Goal: Information Seeking & Learning: Compare options

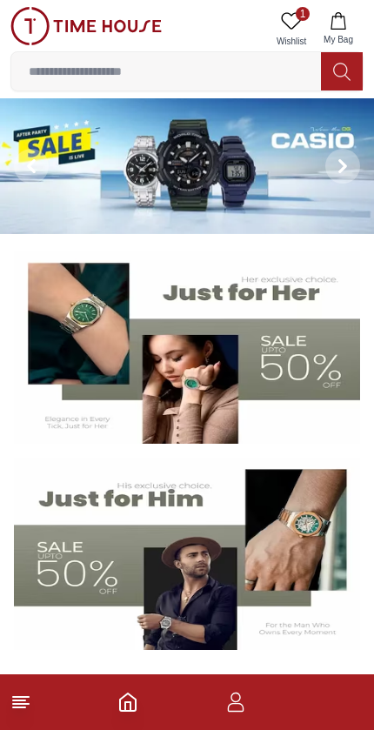
click at [344, 165] on icon at bounding box center [342, 166] width 5 height 11
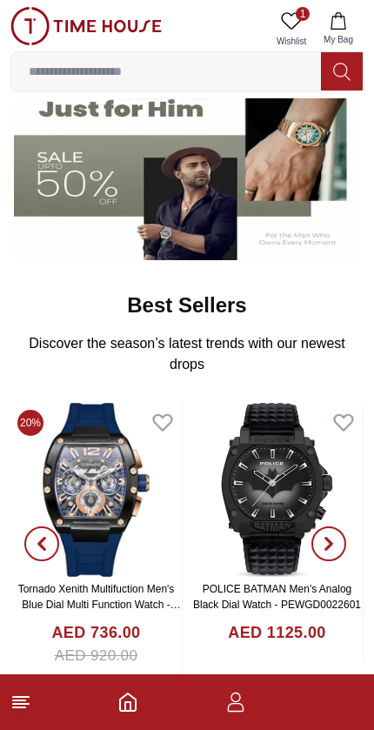
scroll to position [391, 0]
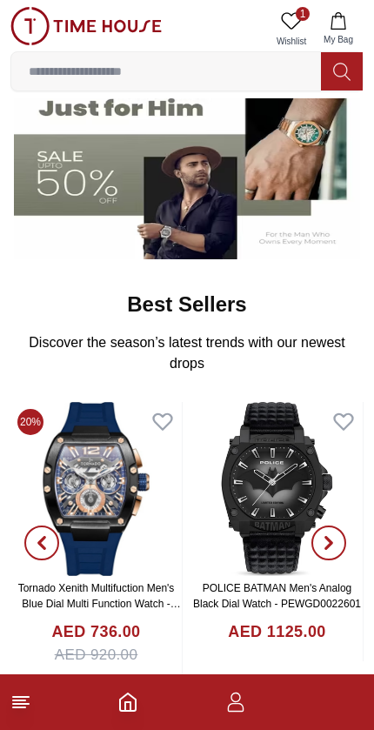
click at [87, 483] on img at bounding box center [95, 489] width 171 height 174
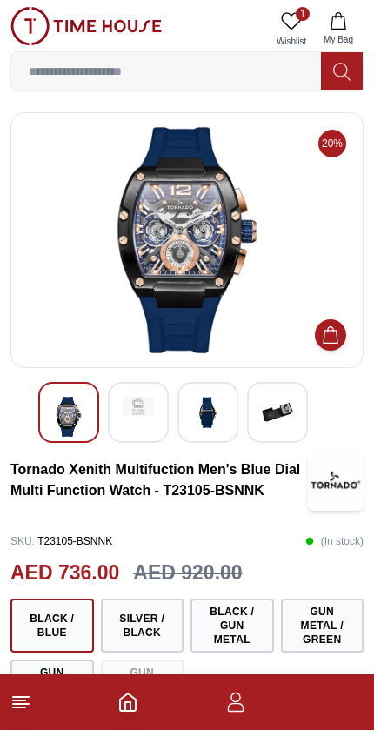
click at [25, 700] on line at bounding box center [19, 700] width 12 height 0
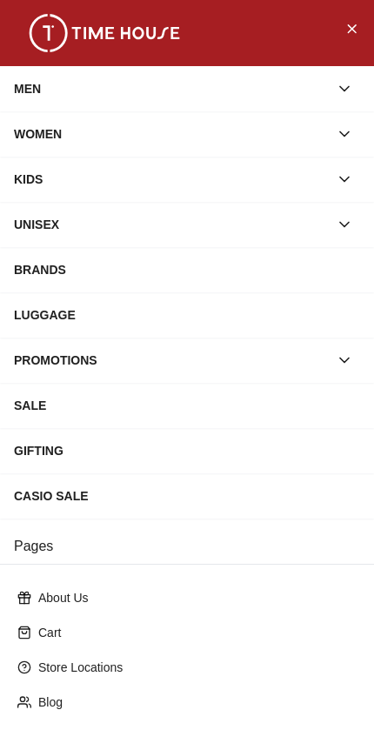
click at [325, 91] on div "MEN" at bounding box center [171, 88] width 315 height 31
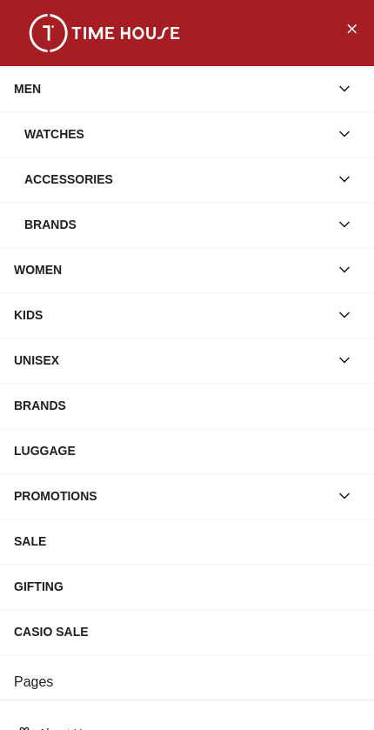
click at [305, 134] on div "Watches" at bounding box center [176, 133] width 304 height 31
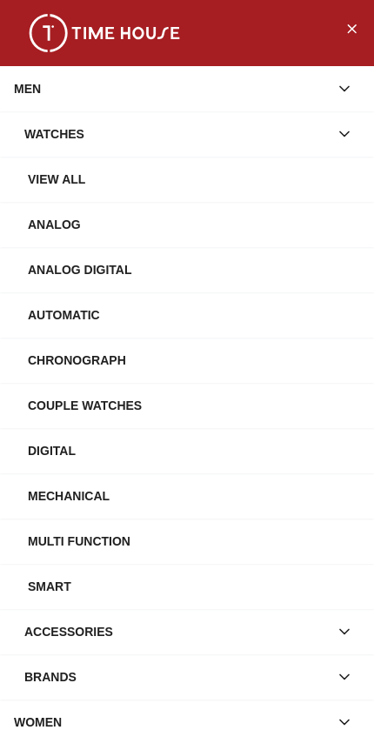
click at [317, 140] on div "Watches" at bounding box center [176, 133] width 304 height 31
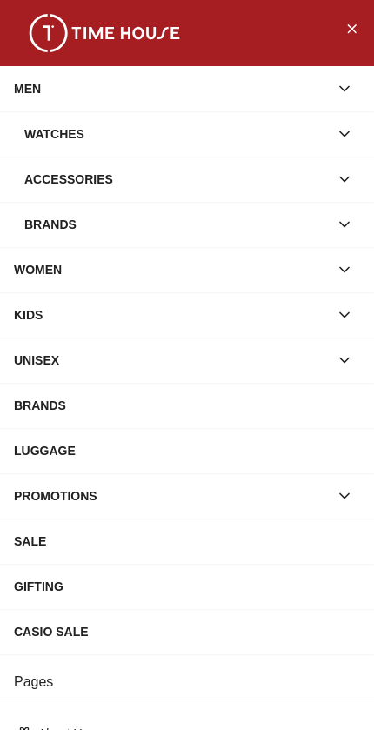
click at [318, 228] on div "Brands" at bounding box center [176, 224] width 304 height 31
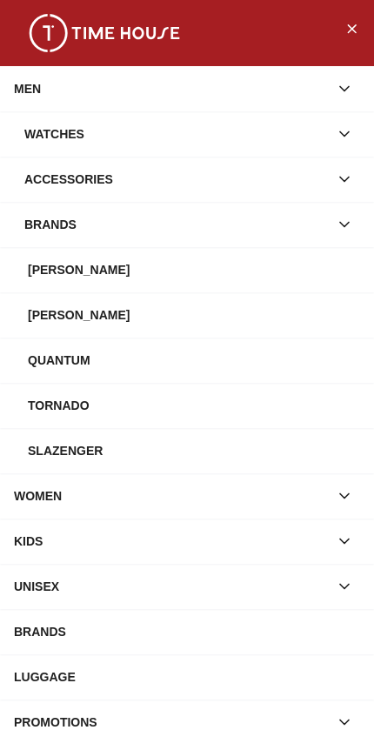
click at [239, 418] on div "Tornado" at bounding box center [194, 405] width 332 height 31
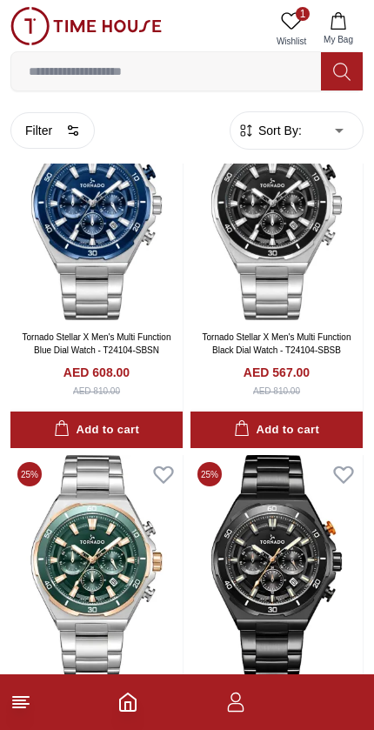
scroll to position [3390, 0]
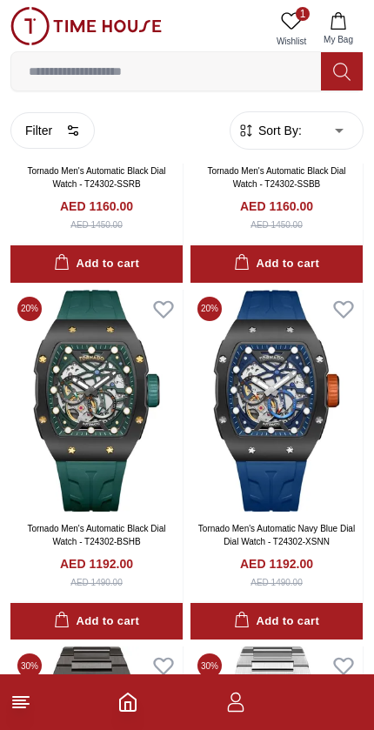
scroll to position [4627, 0]
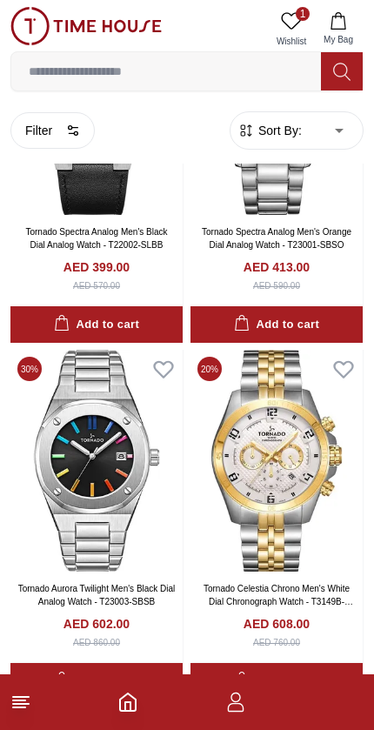
scroll to position [9924, 0]
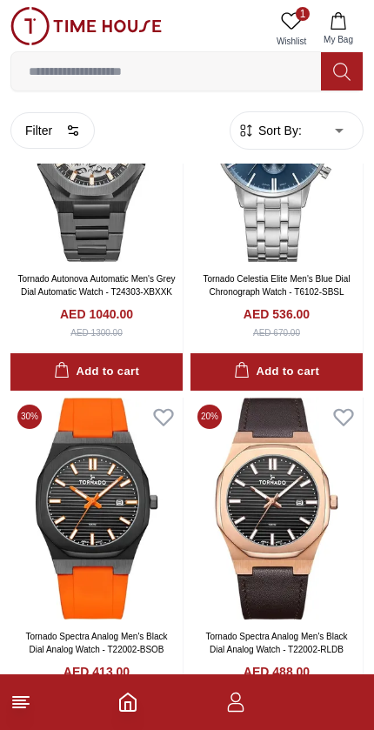
scroll to position [12375, 0]
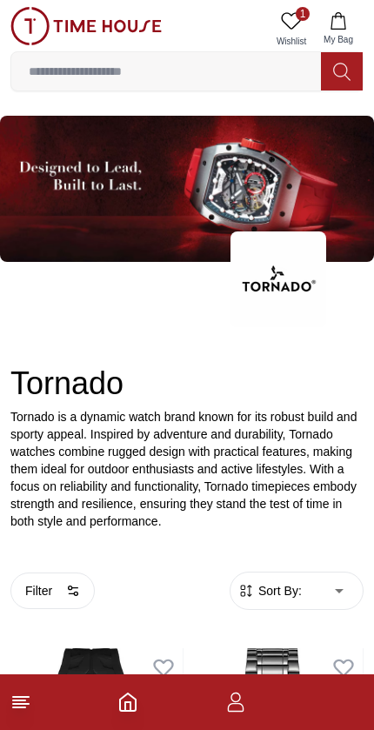
click at [19, 710] on icon at bounding box center [20, 701] width 21 height 21
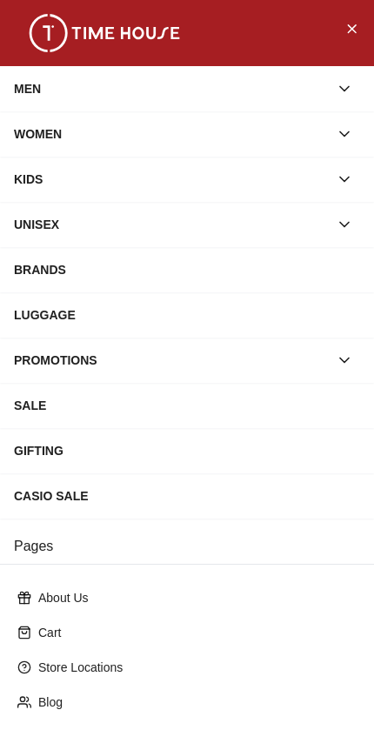
click at [355, 94] on button "button" at bounding box center [344, 88] width 31 height 31
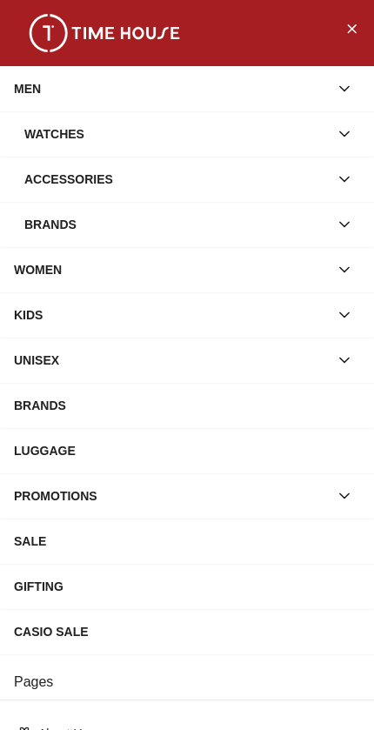
click at [316, 224] on div "Brands" at bounding box center [176, 224] width 304 height 31
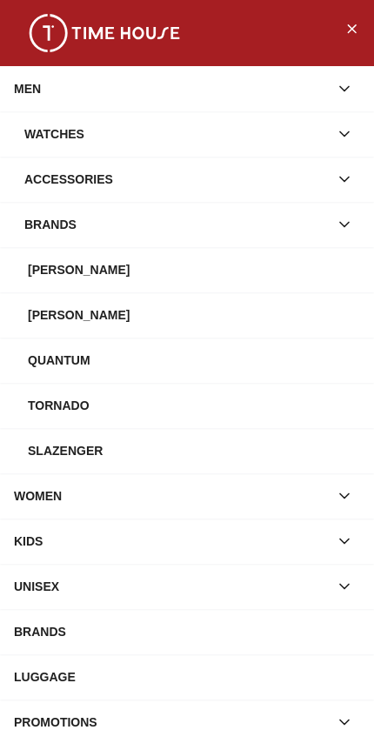
click at [274, 311] on div "[PERSON_NAME]" at bounding box center [194, 314] width 332 height 31
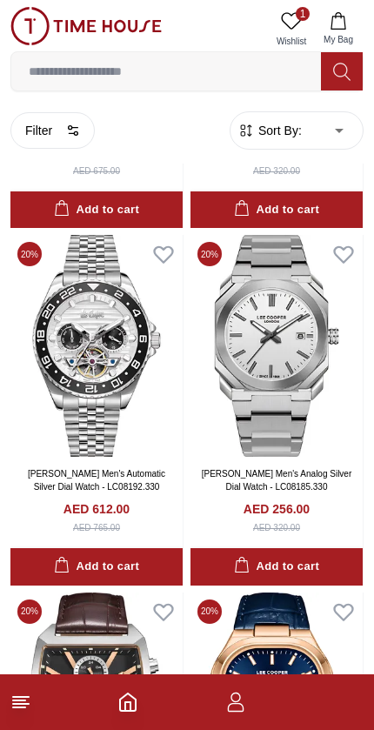
scroll to position [2930, 0]
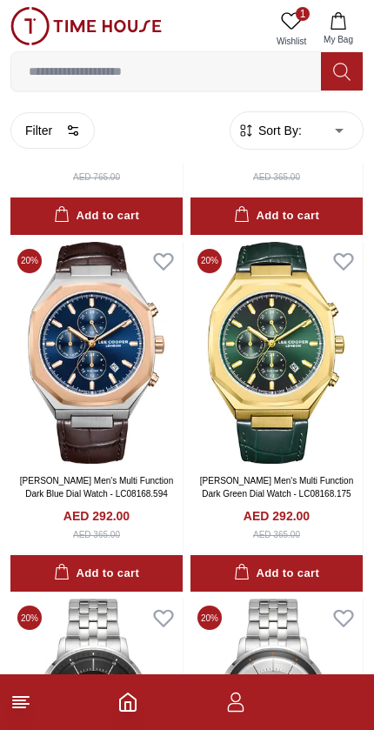
scroll to position [4711, 0]
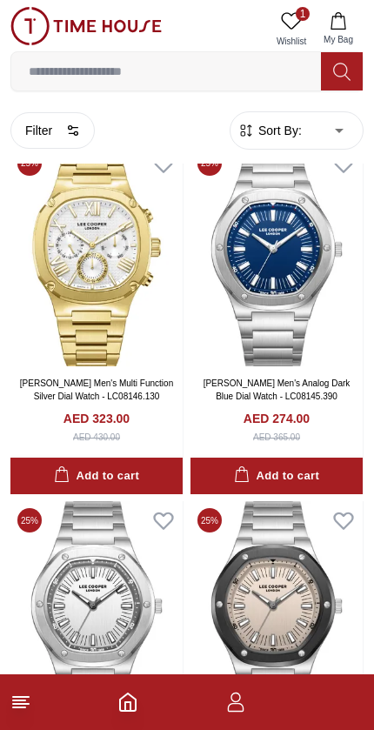
scroll to position [9812, 0]
